Goal: Task Accomplishment & Management: Complete application form

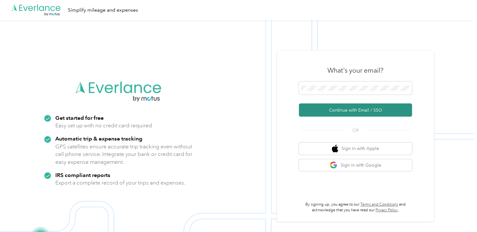
click at [343, 111] on button "Continue with Email / SSO" at bounding box center [355, 109] width 113 height 13
click at [378, 112] on button "Continue with Email / SSO" at bounding box center [355, 109] width 113 height 13
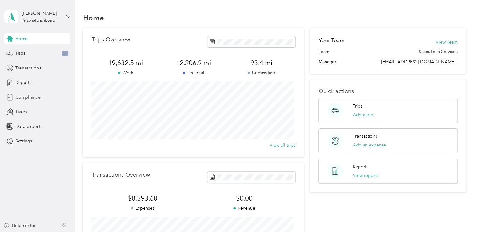
click at [25, 95] on span "Compliance" at bounding box center [27, 97] width 25 height 7
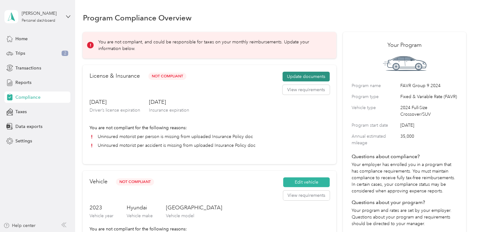
click at [311, 79] on button "Update documents" at bounding box center [305, 77] width 47 height 10
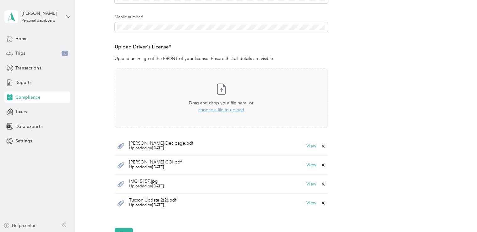
scroll to position [157, 0]
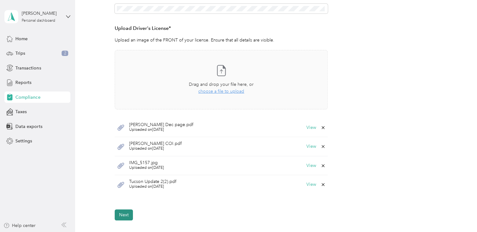
click at [123, 214] on button "Next" at bounding box center [124, 214] width 18 height 11
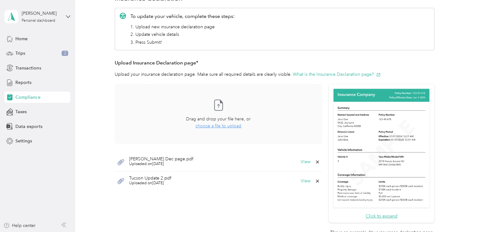
scroll to position [151, 0]
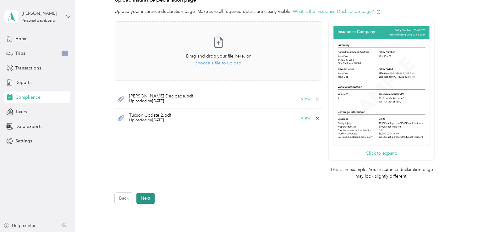
click at [146, 199] on button "Next" at bounding box center [145, 198] width 18 height 11
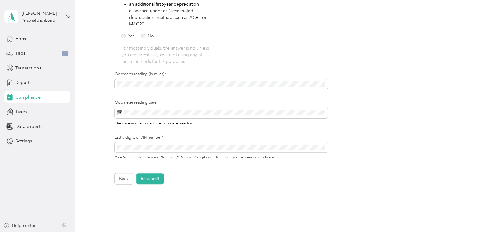
scroll to position [165, 0]
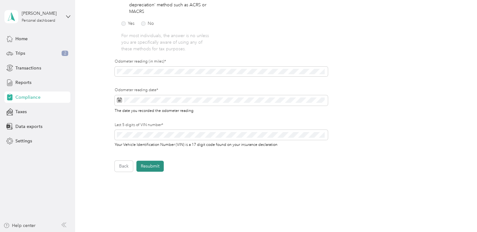
click at [150, 167] on button "Resubmit" at bounding box center [149, 166] width 27 height 11
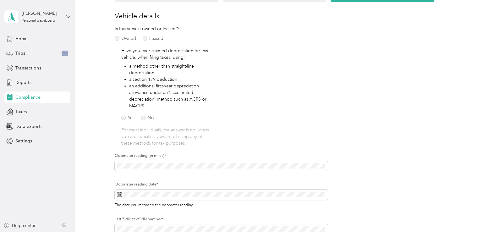
scroll to position [8, 0]
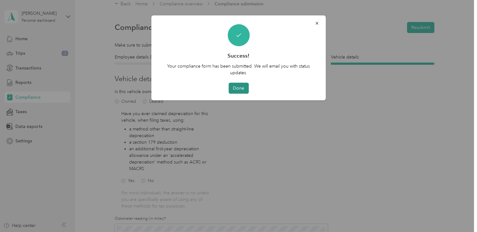
click at [242, 86] on button "Done" at bounding box center [238, 88] width 20 height 11
